Goal: Check status: Check status

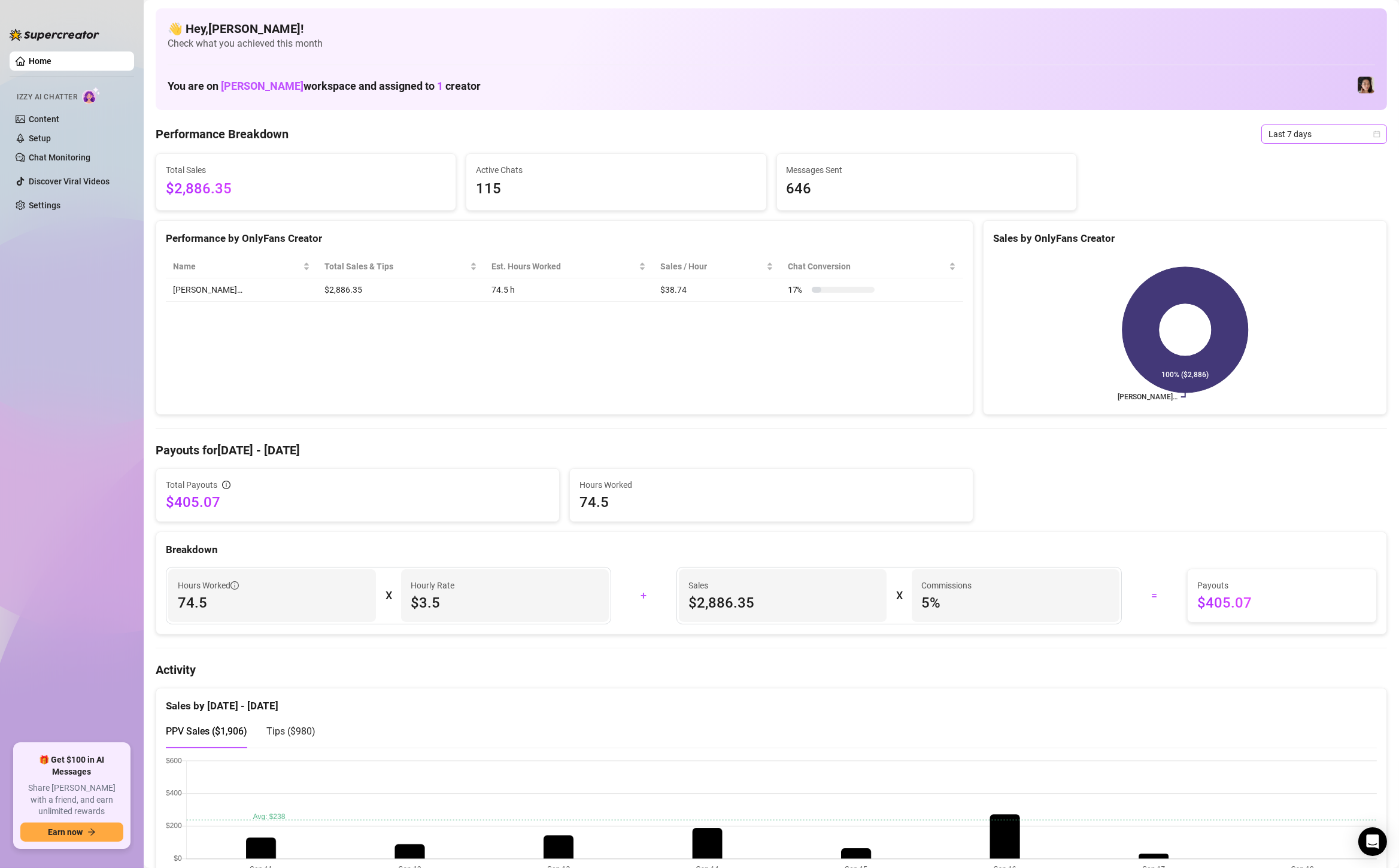
click at [1291, 128] on span "Last 7 days" at bounding box center [1324, 134] width 111 height 18
click at [1294, 231] on div "Custom date" at bounding box center [1324, 234] width 106 height 13
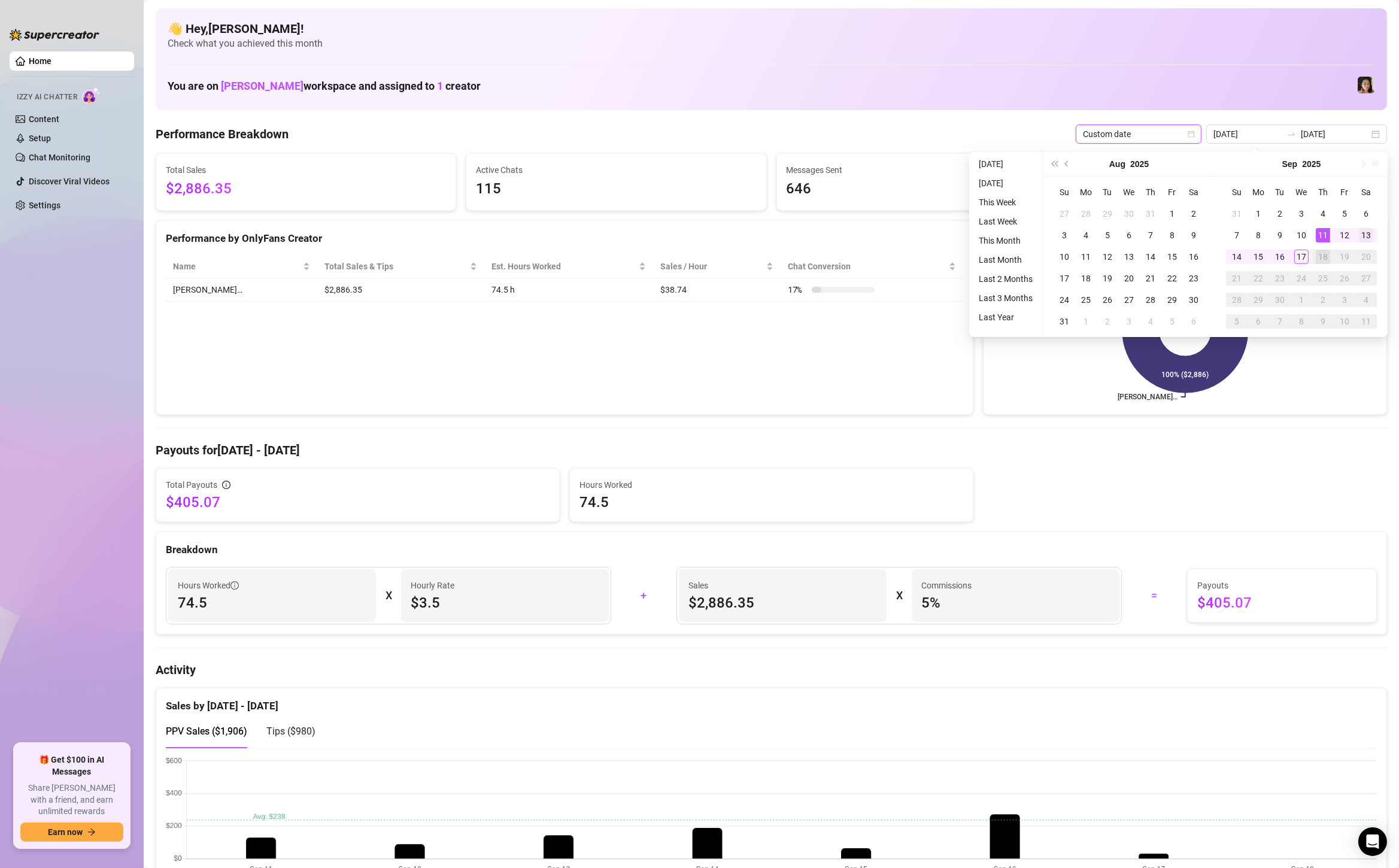
type input "[DATE]"
click at [1369, 232] on div "13" at bounding box center [1366, 235] width 14 height 14
type input "[DATE]"
click at [1301, 253] on div "17" at bounding box center [1301, 256] width 14 height 14
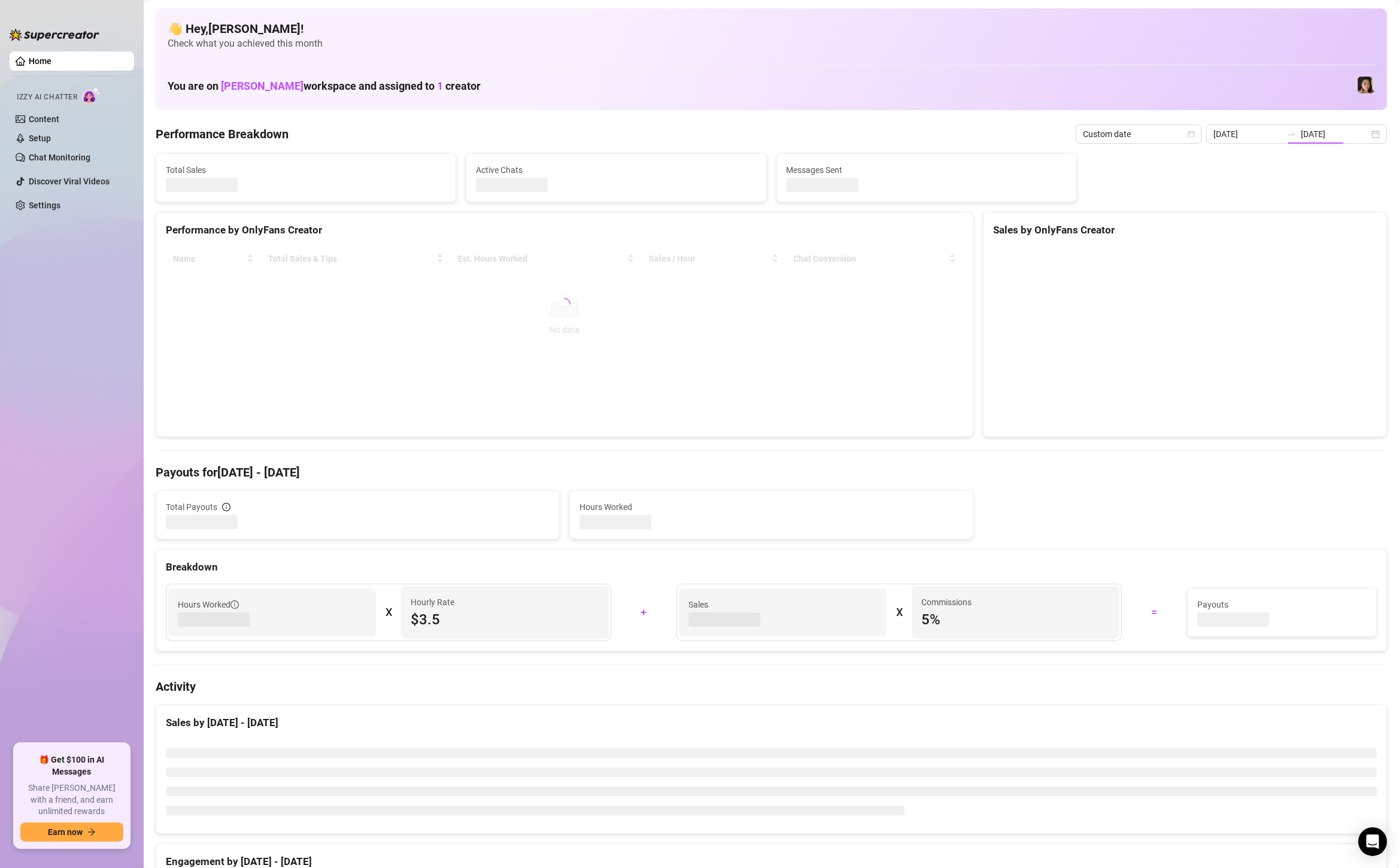
type input "[DATE]"
